Goal: Task Accomplishment & Management: Complete application form

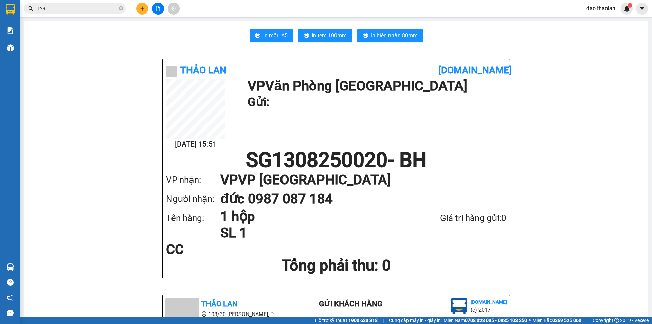
click at [153, 5] on button at bounding box center [158, 9] width 12 height 12
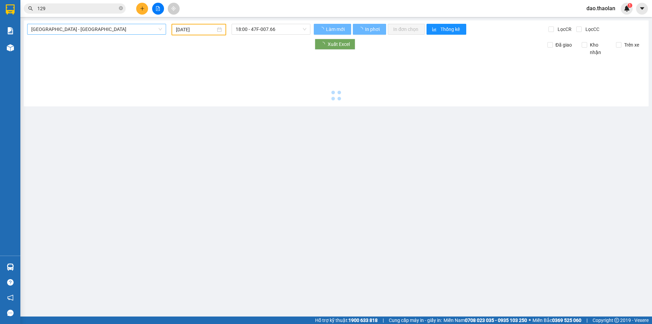
click at [96, 26] on span "[GEOGRAPHIC_DATA] - [GEOGRAPHIC_DATA]" at bounding box center [96, 29] width 131 height 10
type input "[DATE]"
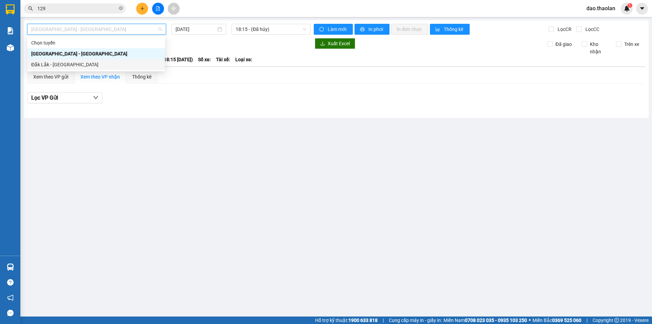
click at [91, 63] on div "Đắk Lắk - [GEOGRAPHIC_DATA]" at bounding box center [96, 64] width 138 height 11
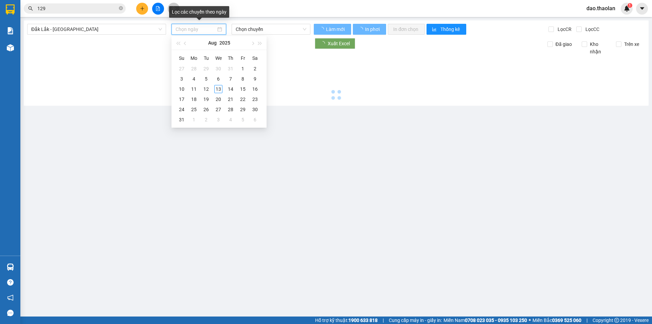
drag, startPoint x: 203, startPoint y: 28, endPoint x: 203, endPoint y: 33, distance: 5.4
click at [203, 29] on input at bounding box center [196, 28] width 40 height 7
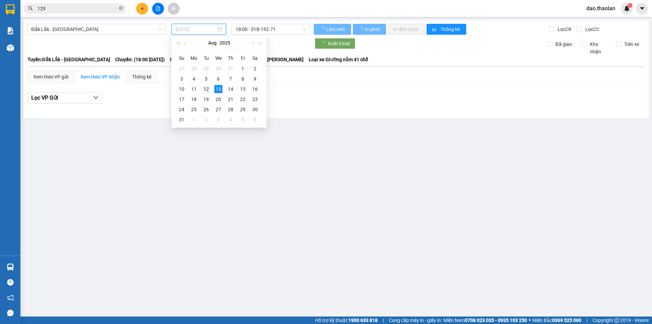
click at [209, 89] on div "12" at bounding box center [206, 89] width 8 height 8
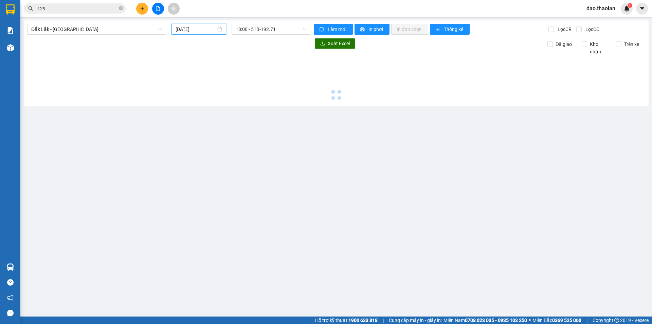
type input "[DATE]"
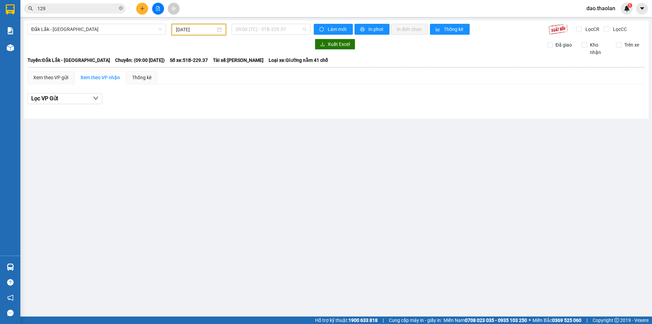
drag, startPoint x: 259, startPoint y: 29, endPoint x: 260, endPoint y: 37, distance: 7.9
click at [259, 29] on span "09:00 (TC) - 51B-229.37" at bounding box center [271, 29] width 71 height 10
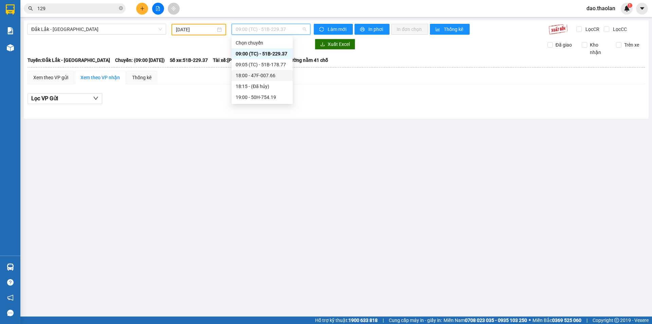
click at [262, 74] on div "18:00 - 47F-007.66" at bounding box center [262, 75] width 53 height 7
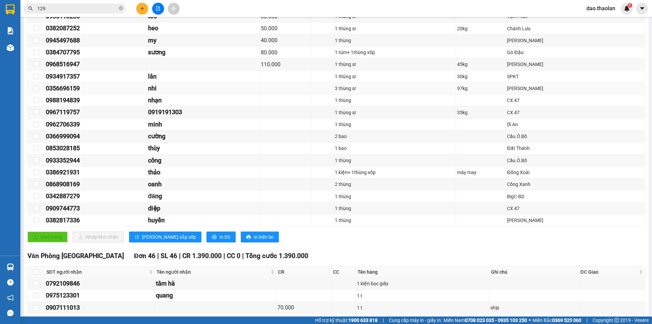
scroll to position [272, 0]
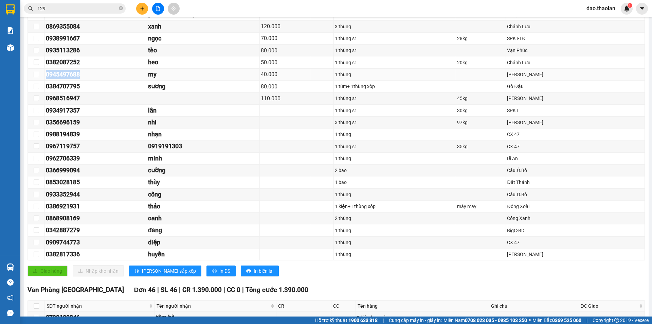
drag, startPoint x: 83, startPoint y: 76, endPoint x: 45, endPoint y: 77, distance: 38.0
click at [46, 77] on div "0945497688" at bounding box center [96, 75] width 100 height 10
drag, startPoint x: 44, startPoint y: 76, endPoint x: 105, endPoint y: 79, distance: 61.2
click at [105, 79] on div "0945497688" at bounding box center [96, 75] width 100 height 10
drag, startPoint x: 89, startPoint y: 77, endPoint x: 43, endPoint y: 76, distance: 45.8
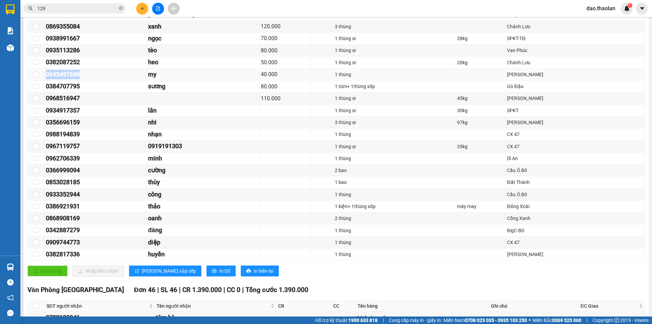
click at [42, 77] on tr "0945497688 my 40.000 1 [PERSON_NAME]" at bounding box center [336, 75] width 617 height 12
copy tr "0945497688"
drag, startPoint x: 80, startPoint y: 255, endPoint x: 48, endPoint y: 255, distance: 32.6
click at [48, 255] on div "0382817336" at bounding box center [96, 254] width 100 height 10
copy div "0382817336"
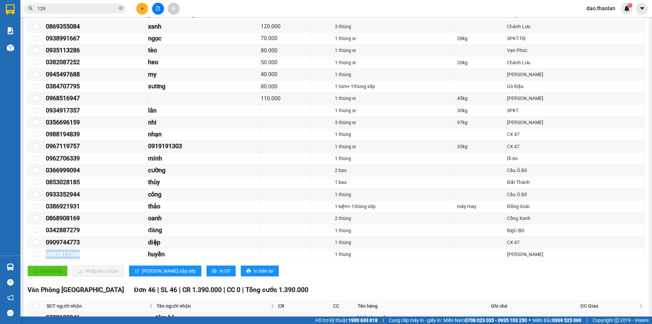
click at [142, 8] on icon "plus" at bounding box center [142, 8] width 4 height 0
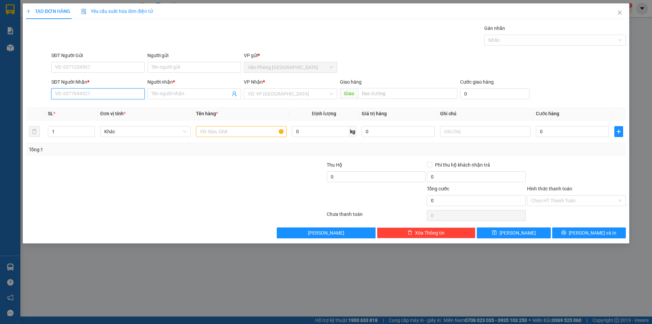
click at [94, 91] on input "SĐT Người Nhận *" at bounding box center [97, 93] width 93 height 11
drag, startPoint x: 84, startPoint y: 106, endPoint x: 179, endPoint y: 114, distance: 95.0
click at [84, 107] on div "0394073106 - tuấn" at bounding box center [97, 107] width 85 height 7
type input "0394073106"
type input "tuấn"
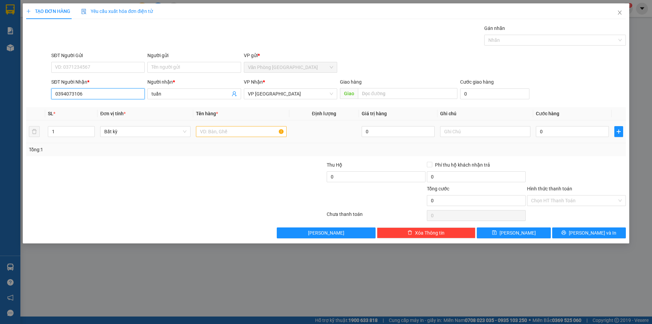
type input "0394073106"
click at [214, 133] on input "text" at bounding box center [241, 131] width 90 height 11
type input "1 thùng (p.tùng)"
click at [440, 127] on td at bounding box center [485, 131] width 96 height 23
click at [443, 129] on input "text" at bounding box center [485, 131] width 90 height 11
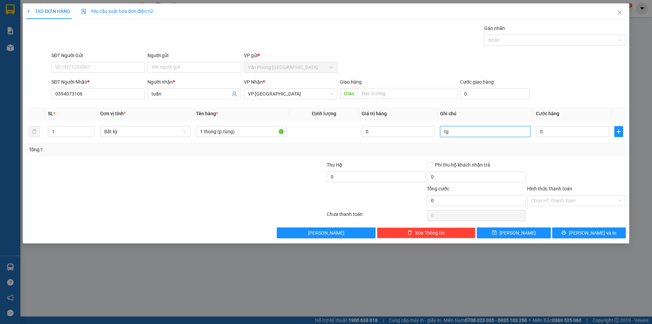
type input "t"
click at [603, 239] on div "TẠO ĐƠN HÀNG Yêu cầu xuất hóa đơn điện tử Transit Pickup Surcharge Ids Transit …" at bounding box center [326, 123] width 606 height 240
click at [584, 234] on span "[PERSON_NAME] và In" at bounding box center [593, 232] width 48 height 7
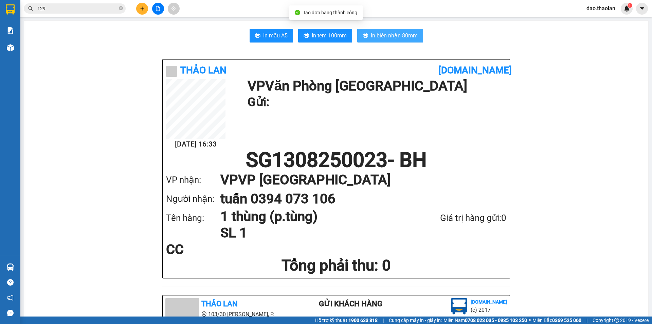
click at [385, 33] on span "In biên nhận 80mm" at bounding box center [394, 35] width 47 height 8
